Goal: Navigation & Orientation: Find specific page/section

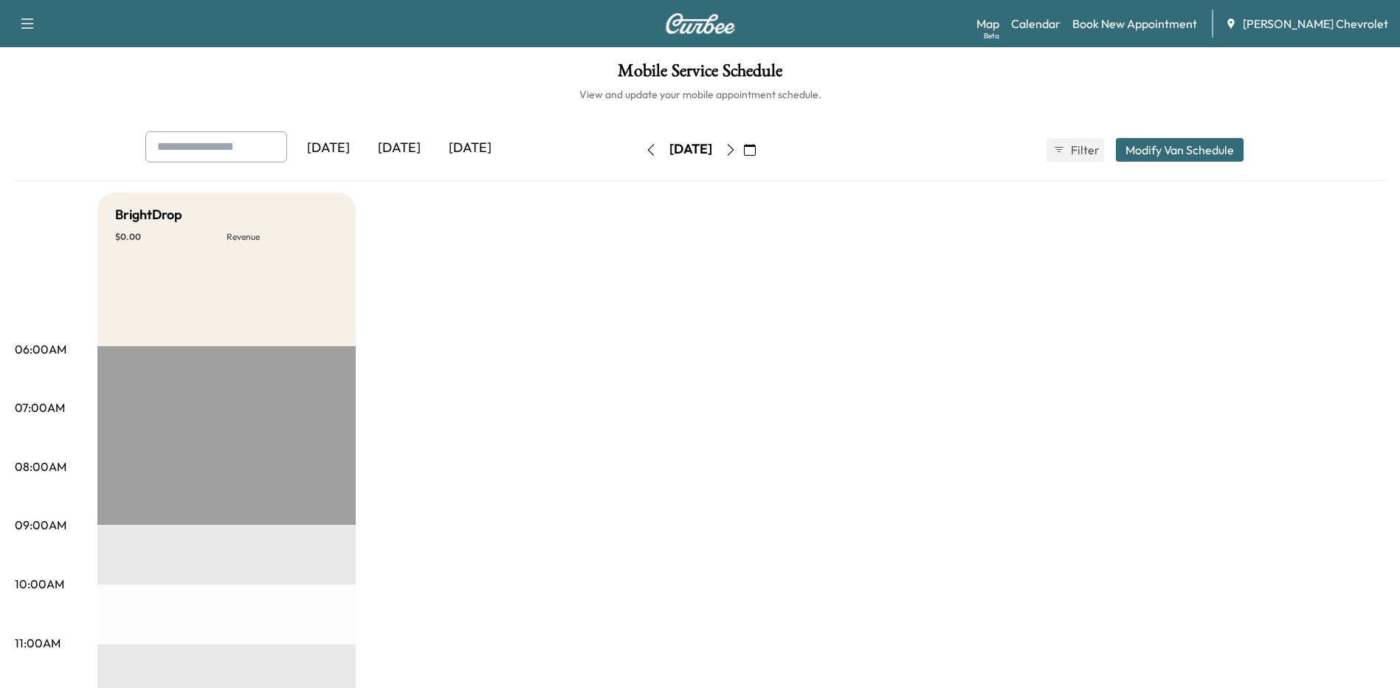
click at [756, 148] on icon "button" at bounding box center [750, 150] width 12 height 12
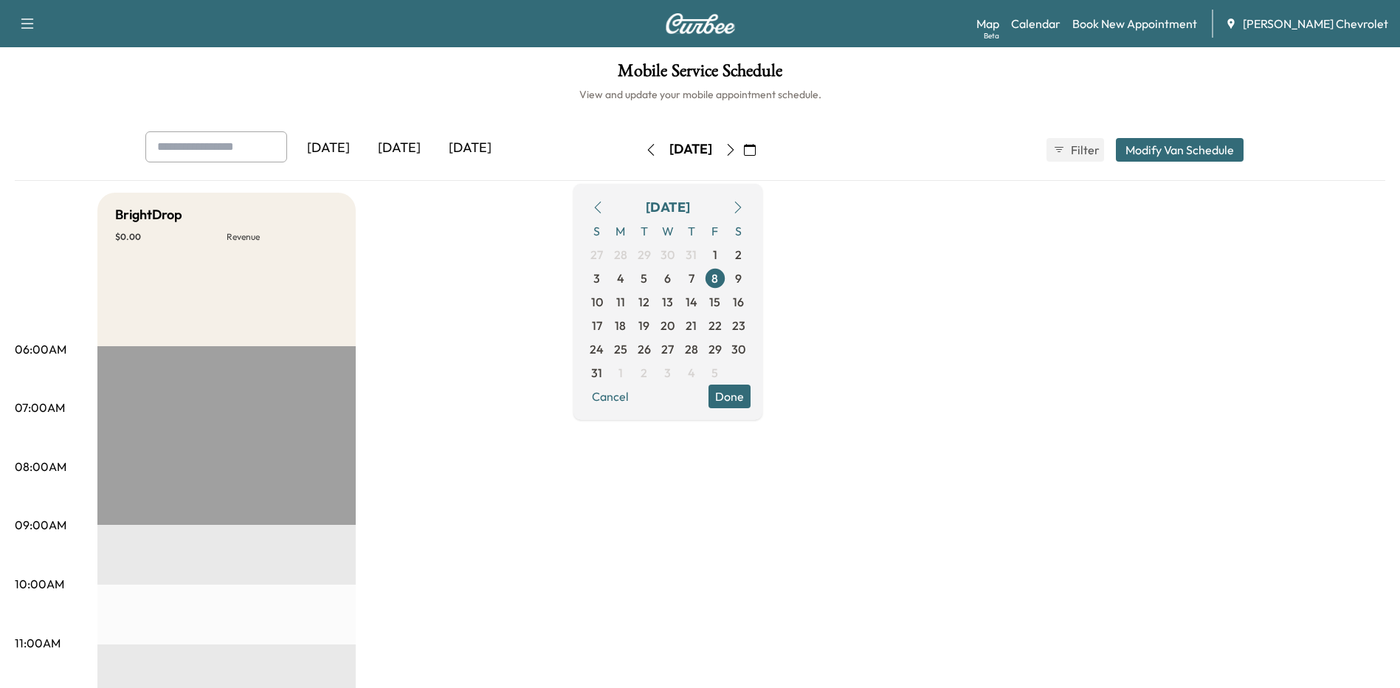
click at [744, 208] on icon "button" at bounding box center [738, 207] width 12 height 12
click at [751, 374] on button "Done" at bounding box center [729, 373] width 42 height 24
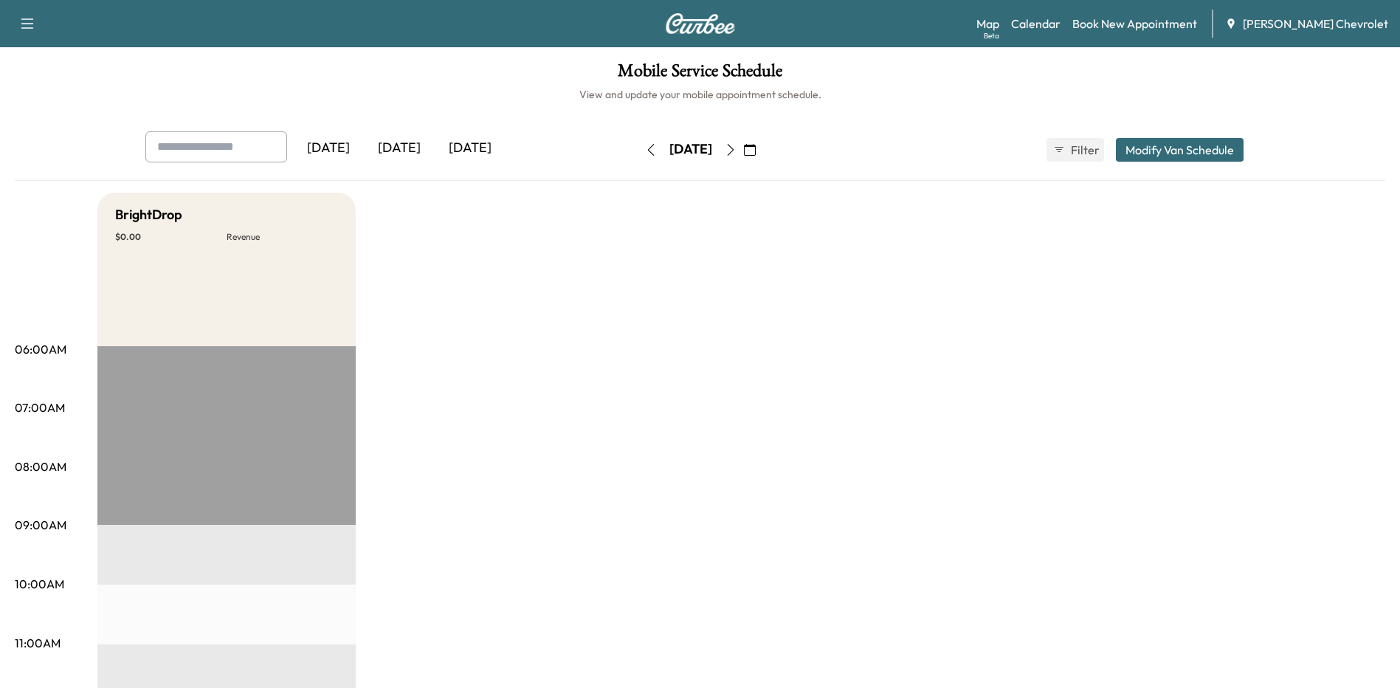
click at [407, 150] on div "[DATE]" at bounding box center [399, 148] width 71 height 34
click at [483, 150] on div "[DATE]" at bounding box center [470, 148] width 71 height 34
click at [734, 148] on icon "button" at bounding box center [730, 150] width 7 height 12
click at [734, 151] on icon "button" at bounding box center [730, 150] width 7 height 12
click at [737, 151] on icon "button" at bounding box center [731, 150] width 12 height 12
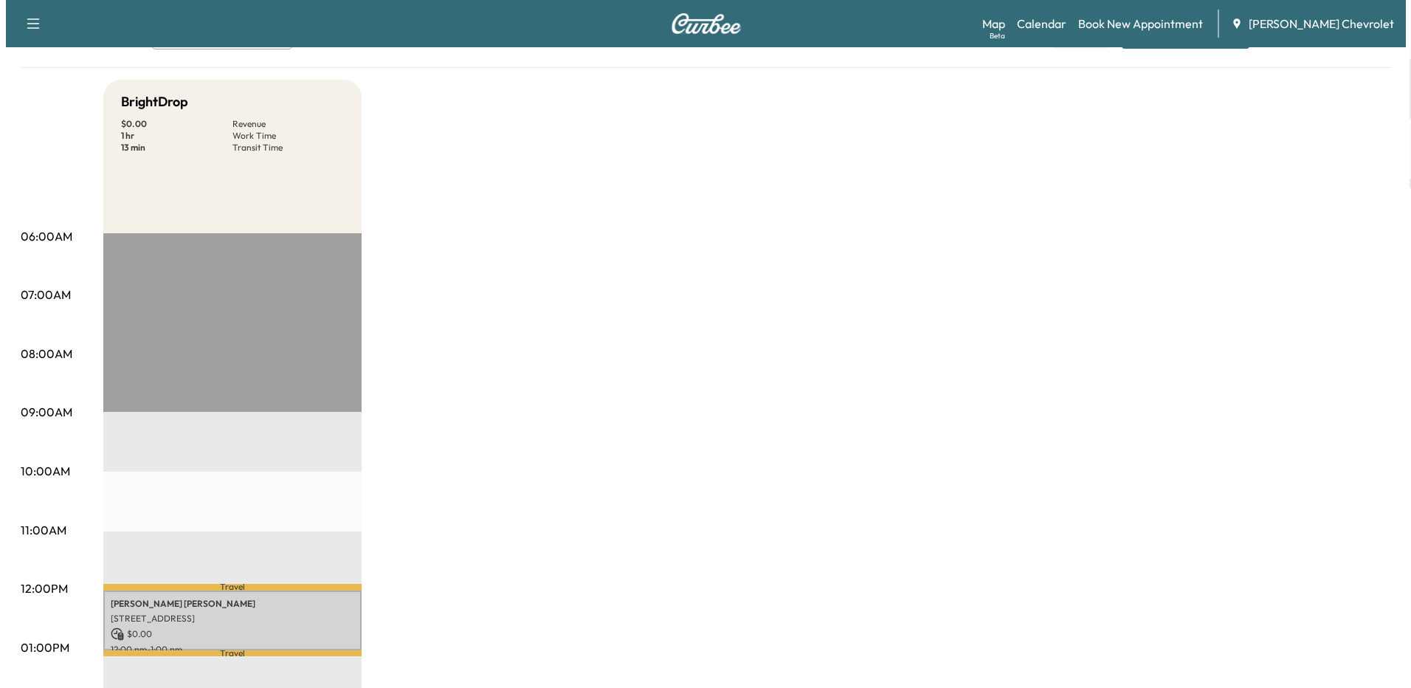
scroll to position [221, 0]
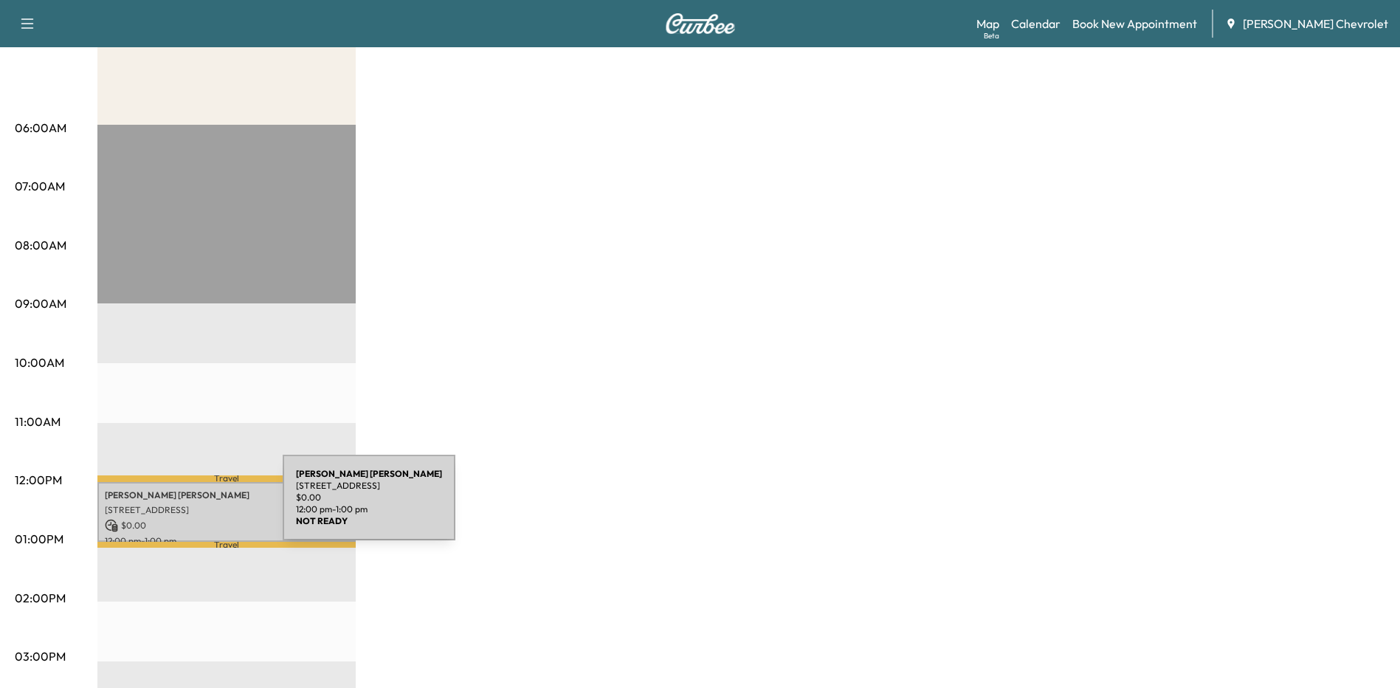
click at [172, 506] on p "[STREET_ADDRESS]" at bounding box center [227, 510] width 244 height 12
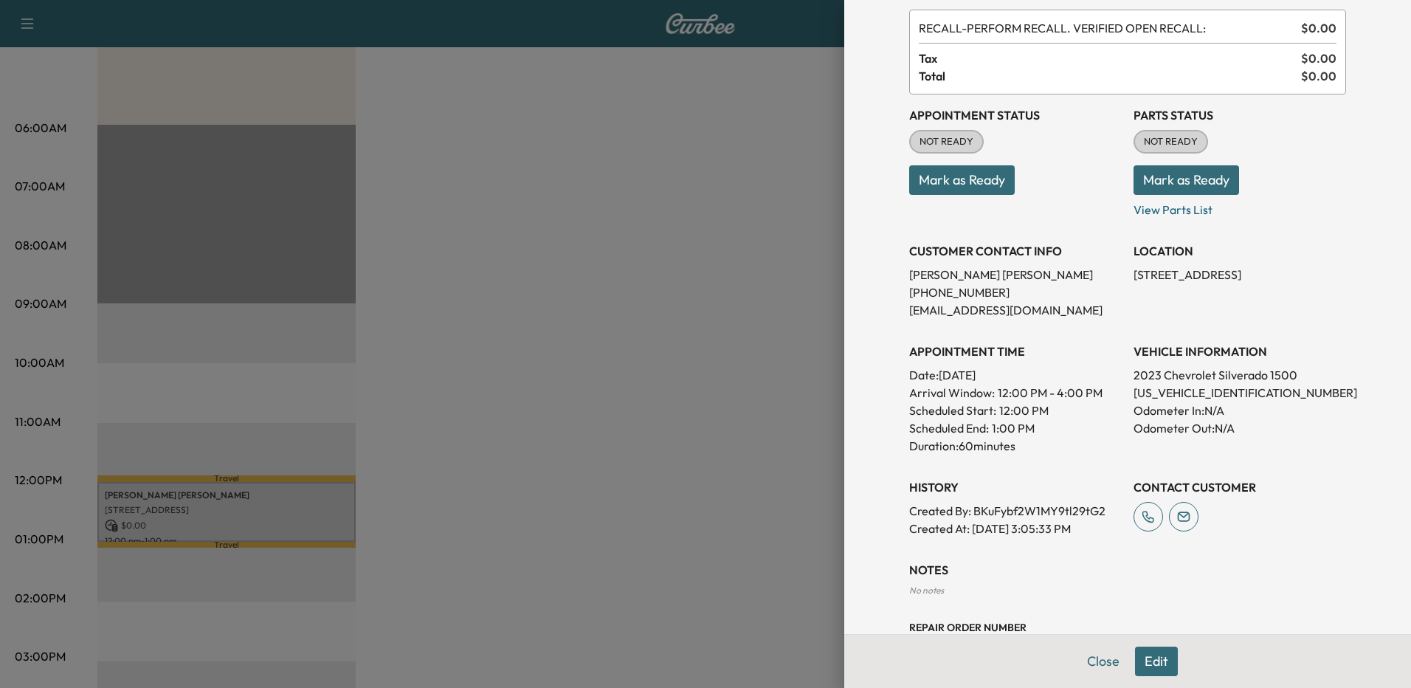
scroll to position [0, 0]
